Goal: Task Accomplishment & Management: Use online tool/utility

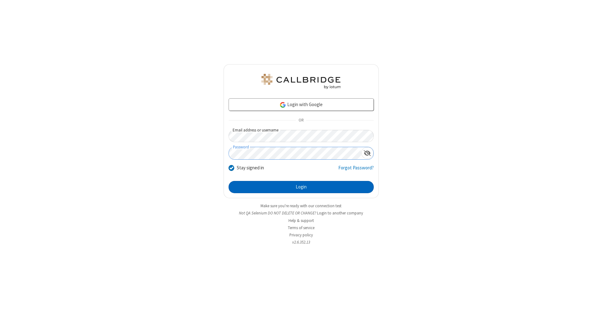
click at [301, 187] on button "Login" at bounding box center [301, 187] width 145 height 13
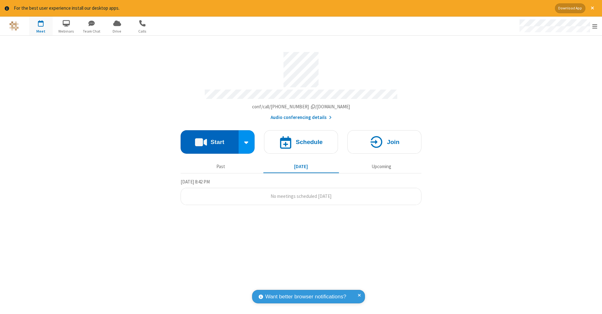
click at [209, 139] on button "Start" at bounding box center [210, 142] width 58 height 24
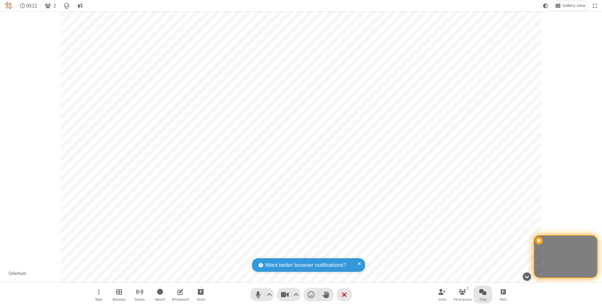
click at [482, 291] on span "Open chat" at bounding box center [483, 291] width 8 height 8
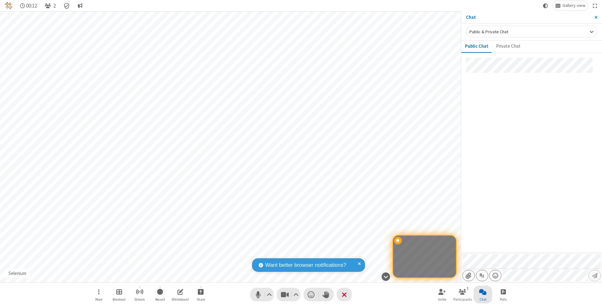
type input "C:\fakepath\doc_test.docx"
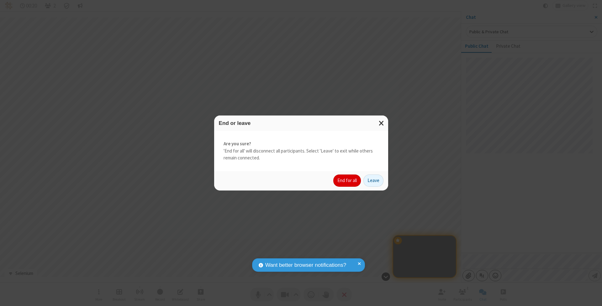
click at [347, 180] on button "End for all" at bounding box center [347, 180] width 28 height 13
